Goal: Feedback & Contribution: Submit feedback/report problem

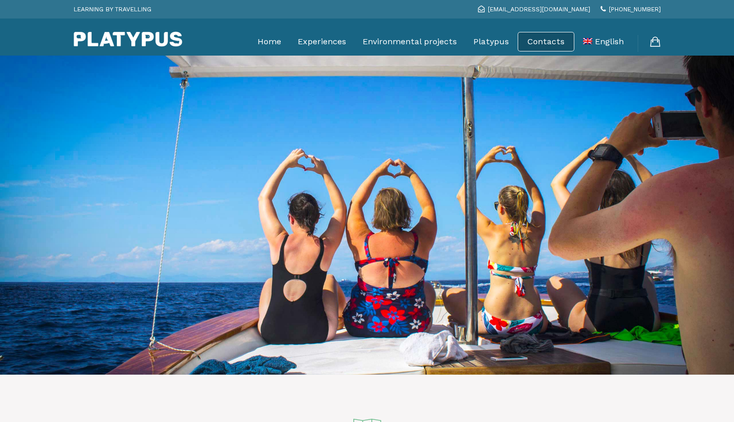
click at [551, 37] on link "Contacts" at bounding box center [545, 42] width 37 height 10
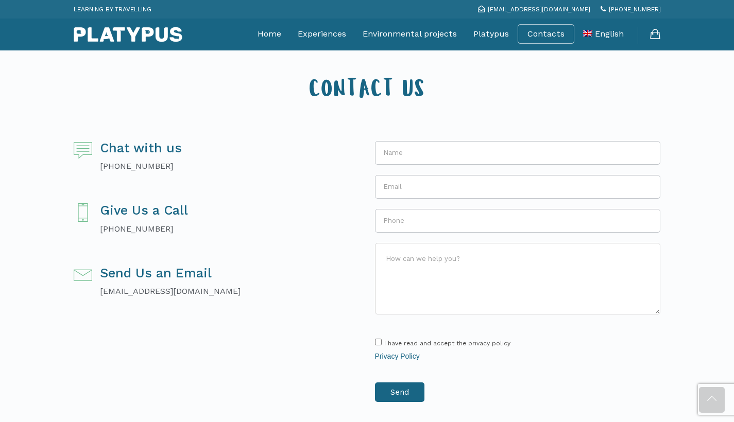
scroll to position [224, 0]
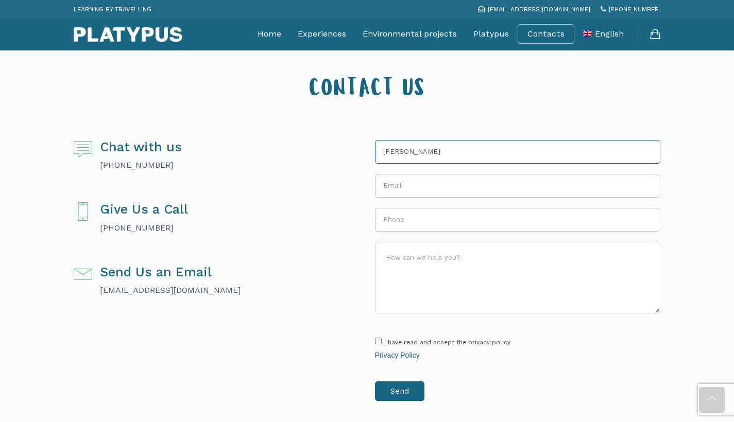
type input "[PERSON_NAME]"
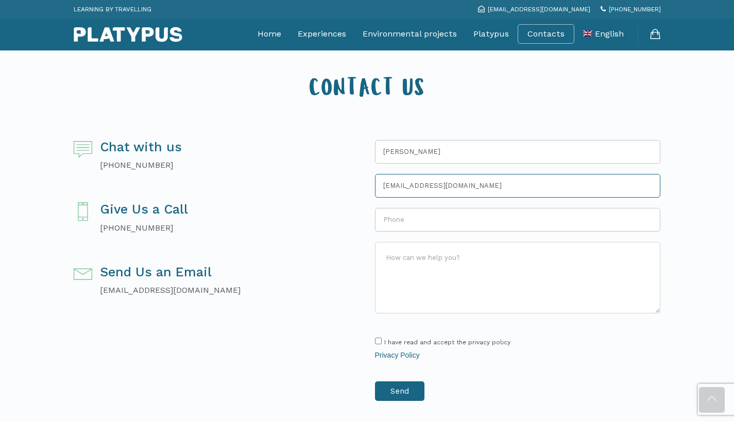
type input "[EMAIL_ADDRESS][DOMAIN_NAME]"
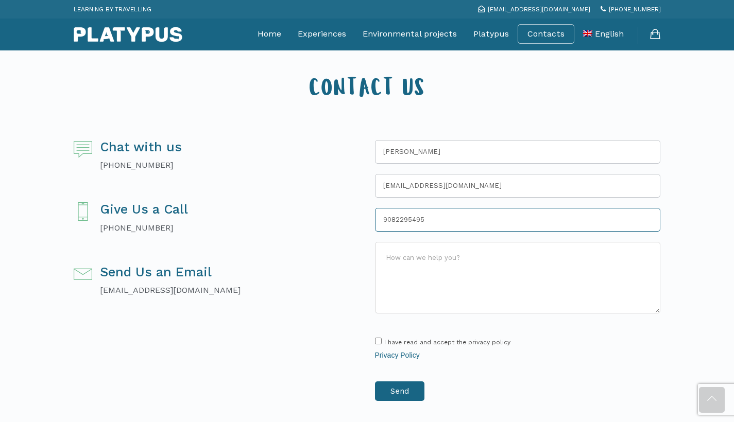
type input "9082295495"
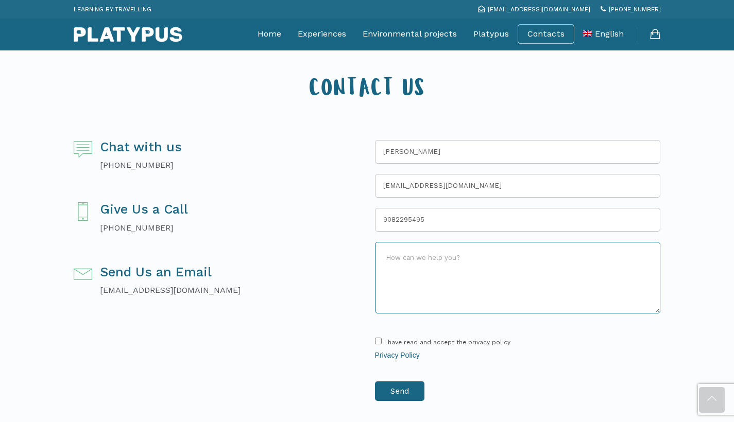
click at [407, 265] on textarea "How can we help you? *" at bounding box center [518, 278] width 286 height 72
click at [407, 265] on textarea "Just wanted t" at bounding box center [518, 278] width 286 height 72
type textarea "Just wanted to let you know that our tour guide [PERSON_NAME] was fantastic. So…"
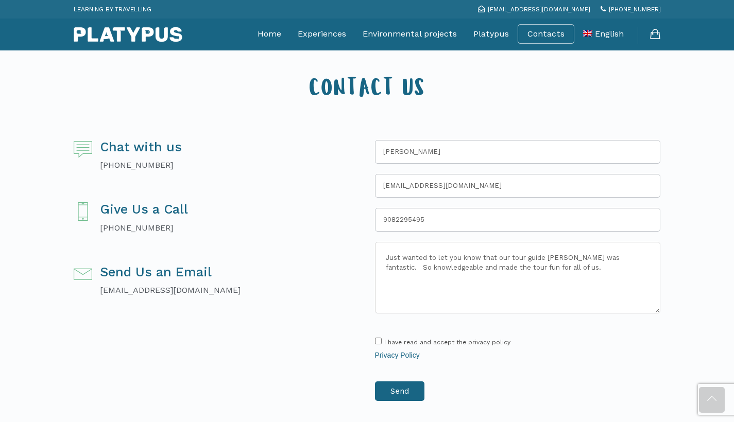
click at [378, 339] on input "I have read and accept the privacy policy" at bounding box center [378, 341] width 7 height 7
checkbox input "true"
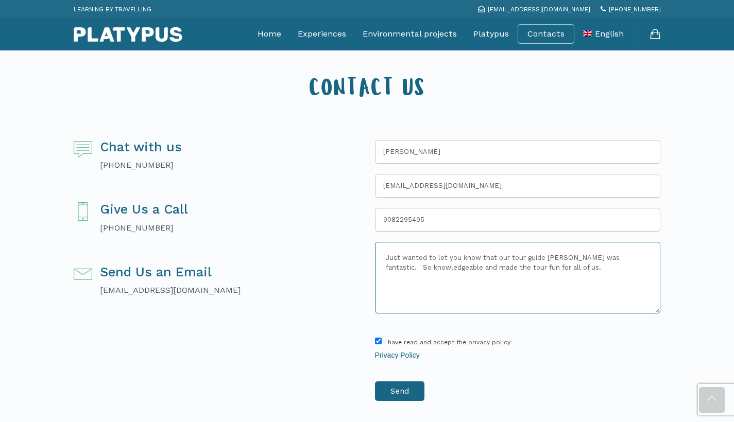
click at [590, 276] on textarea "Just wanted to let you know that our tour guide [PERSON_NAME] was fantastic. So…" at bounding box center [518, 278] width 286 height 72
type textarea "Just wanted to let you know that our tour guide [PERSON_NAME] was fantastic. So…"
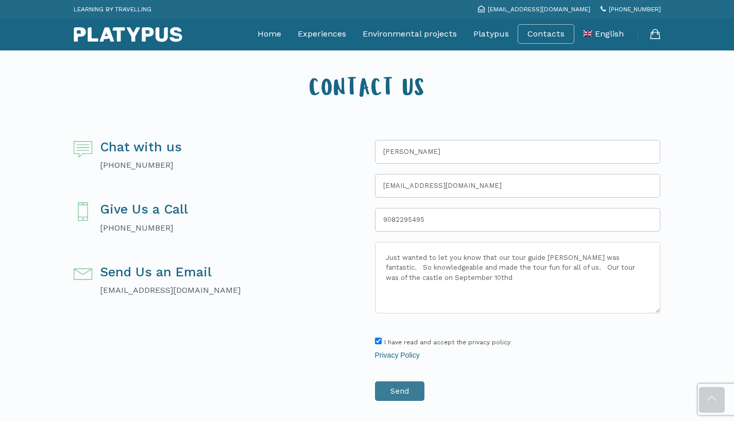
click at [407, 384] on input "Send" at bounding box center [399, 392] width 49 height 20
